Goal: Task Accomplishment & Management: Manage account settings

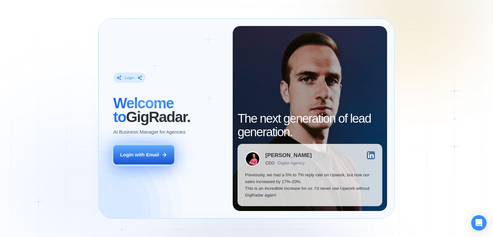
click at [154, 153] on div "Login with Email" at bounding box center [139, 154] width 39 height 7
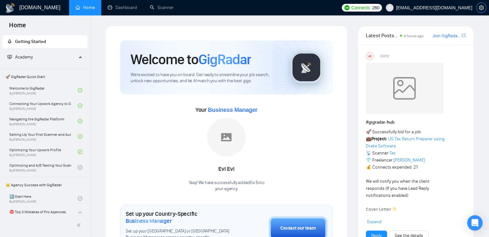
click at [483, 9] on icon "setting" at bounding box center [480, 7] width 5 height 5
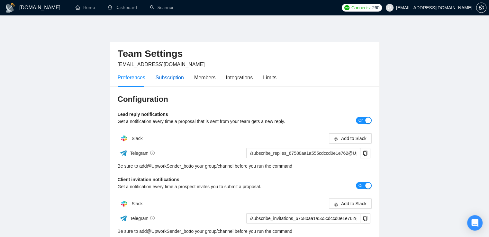
drag, startPoint x: 157, startPoint y: 76, endPoint x: 199, endPoint y: 104, distance: 50.3
click at [159, 79] on div "Subscription" at bounding box center [169, 78] width 28 height 8
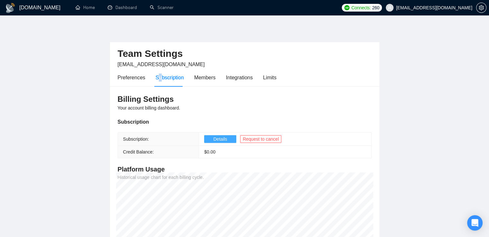
click at [218, 139] on span "Details" at bounding box center [220, 139] width 14 height 7
